Goal: Transaction & Acquisition: Purchase product/service

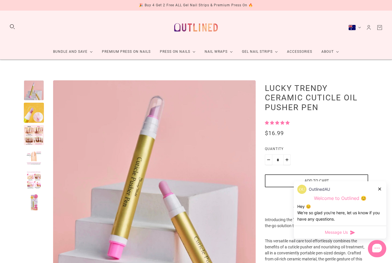
click at [37, 112] on div at bounding box center [34, 113] width 20 height 20
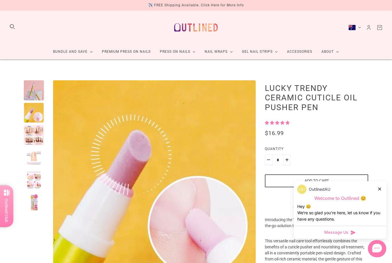
click at [33, 138] on div at bounding box center [34, 135] width 20 height 20
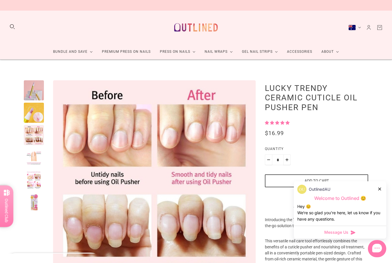
click at [380, 189] on icon at bounding box center [379, 189] width 3 height 3
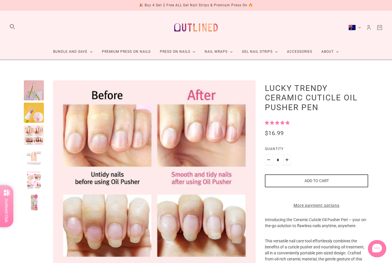
click at [38, 155] on div at bounding box center [34, 158] width 20 height 20
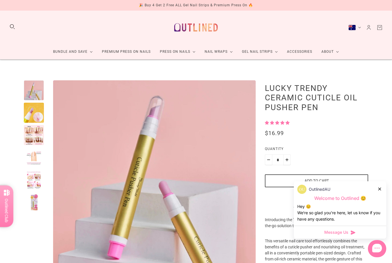
click at [38, 122] on div at bounding box center [34, 113] width 20 height 20
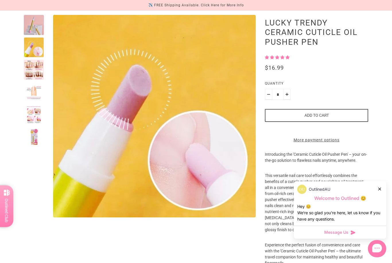
scroll to position [85, 0]
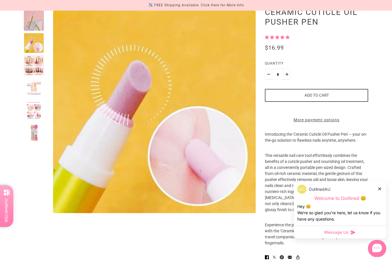
click at [379, 192] on div at bounding box center [379, 189] width 3 height 6
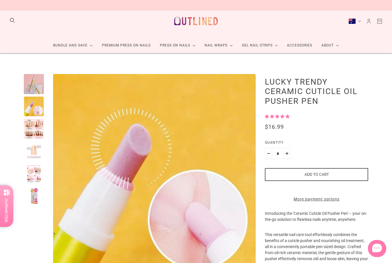
scroll to position [0, 0]
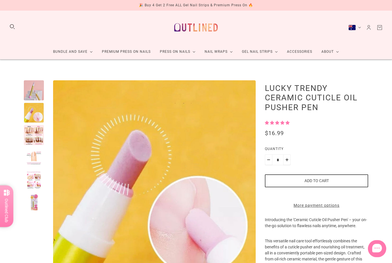
click at [30, 136] on div at bounding box center [34, 135] width 20 height 20
